Goal: Find specific page/section: Find specific page/section

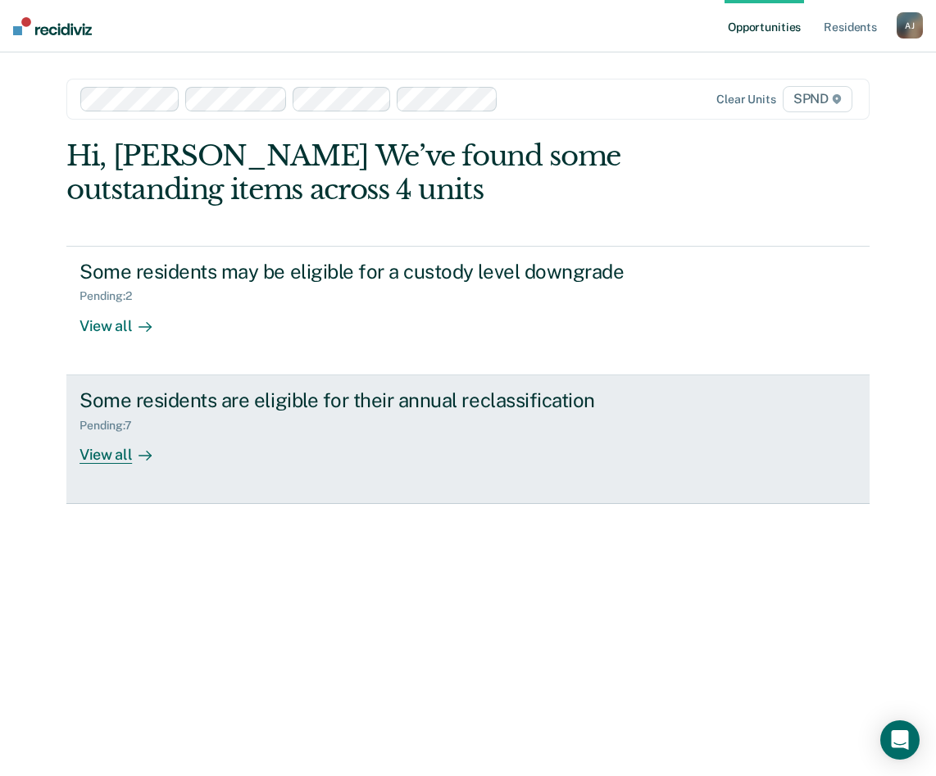
click at [116, 459] on div "View all" at bounding box center [125, 448] width 92 height 32
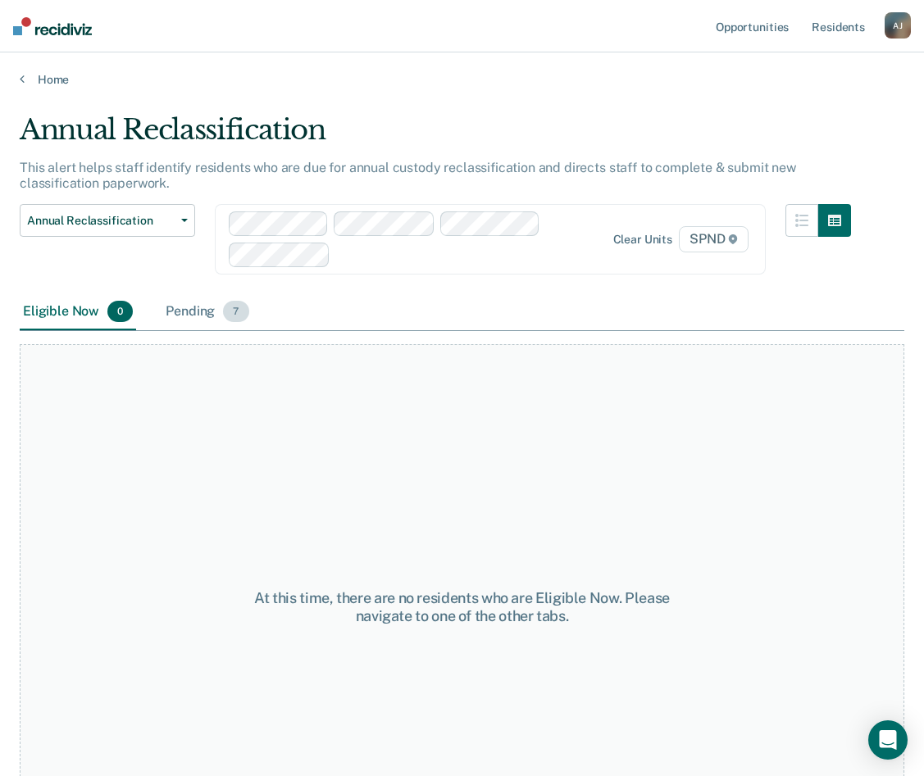
click at [207, 320] on div "Pending 7" at bounding box center [206, 312] width 89 height 36
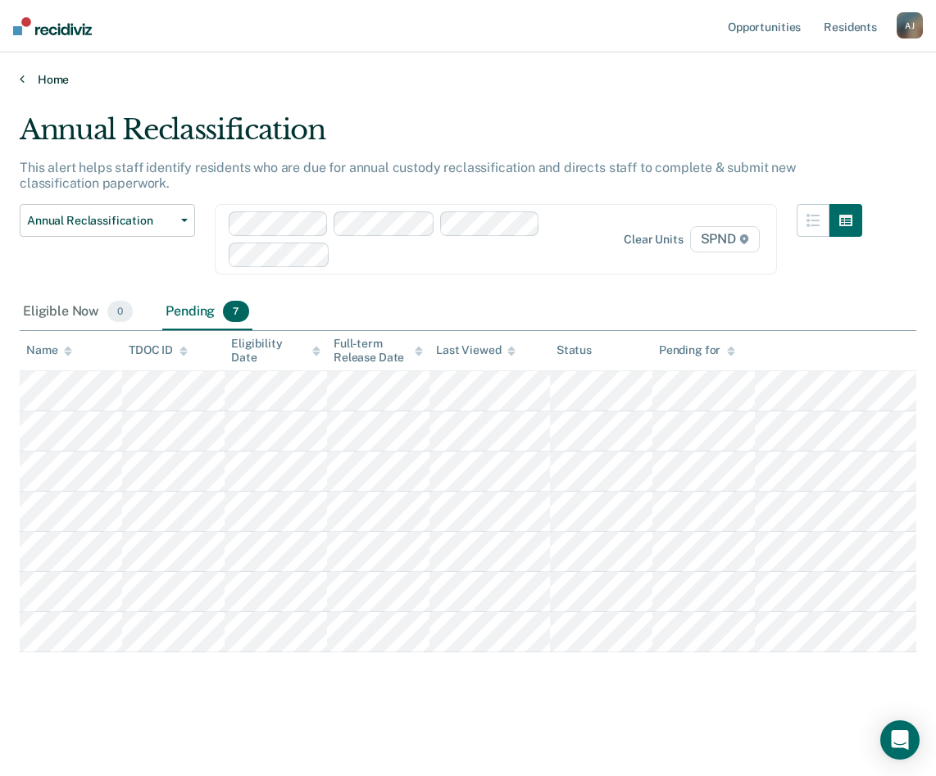
click at [21, 79] on icon at bounding box center [22, 78] width 5 height 13
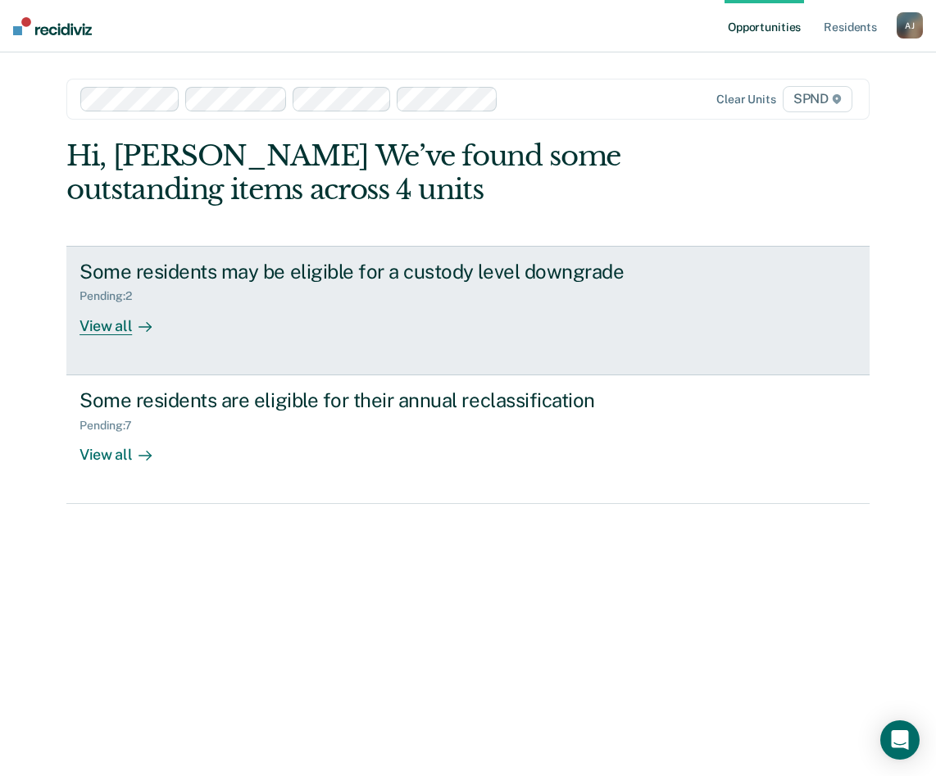
click at [128, 329] on div "View all" at bounding box center [125, 319] width 92 height 32
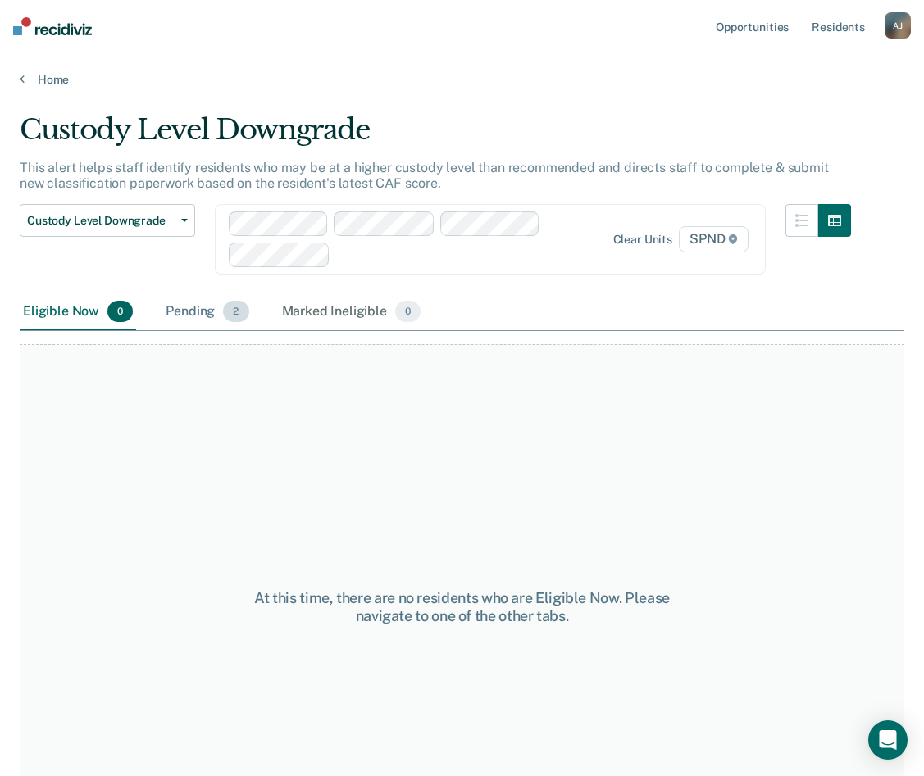
click at [235, 305] on span "2" at bounding box center [235, 311] width 25 height 21
